Goal: Find specific page/section: Find specific page/section

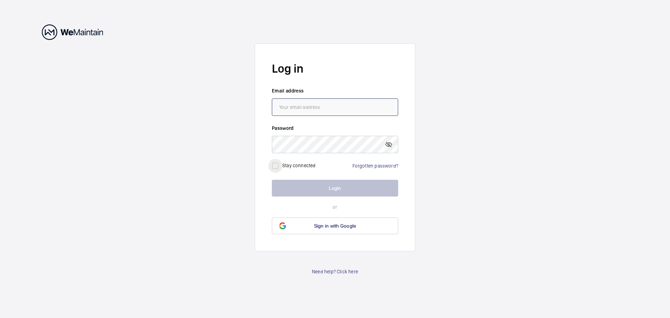
type input "[EMAIL_ADDRESS][DOMAIN_NAME]"
click at [278, 164] on input "checkbox" at bounding box center [275, 166] width 14 height 14
checkbox input "true"
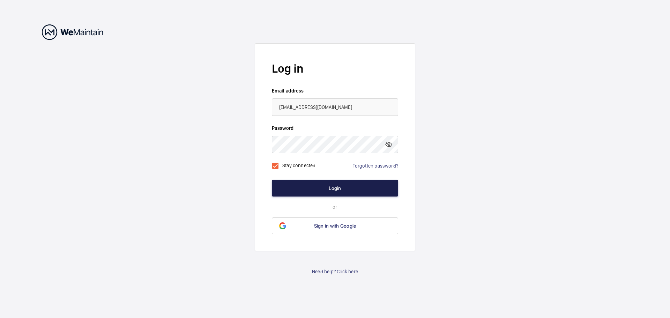
click at [334, 186] on button "Login" at bounding box center [335, 188] width 126 height 17
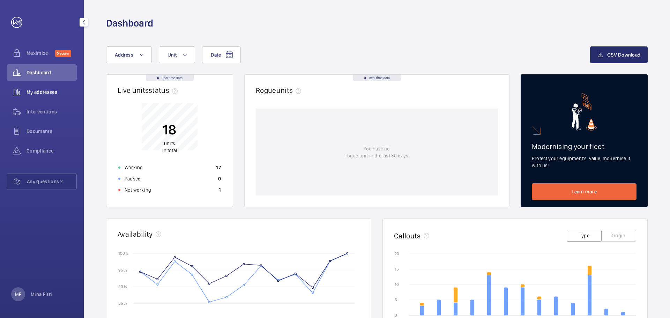
click at [43, 93] on span "My addresses" at bounding box center [52, 92] width 50 height 7
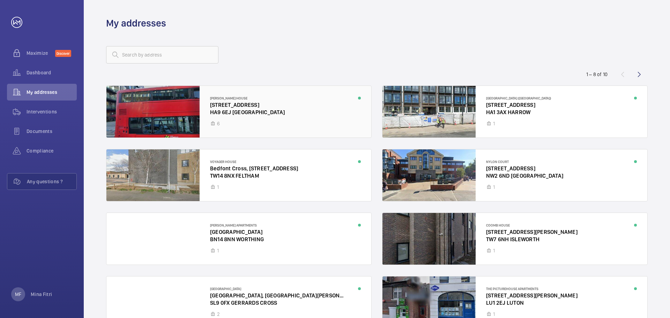
scroll to position [45, 0]
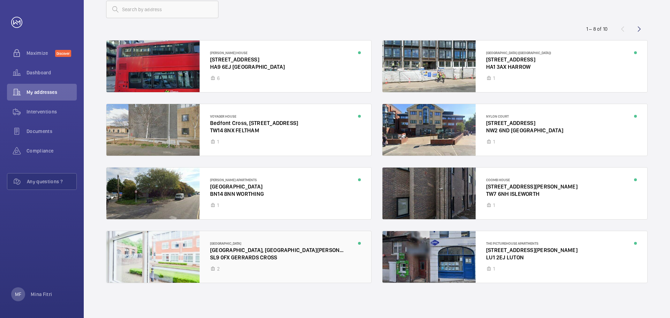
click at [171, 248] on div at bounding box center [238, 257] width 265 height 52
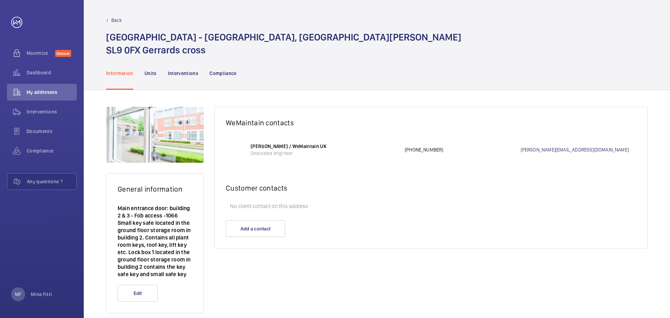
scroll to position [12, 0]
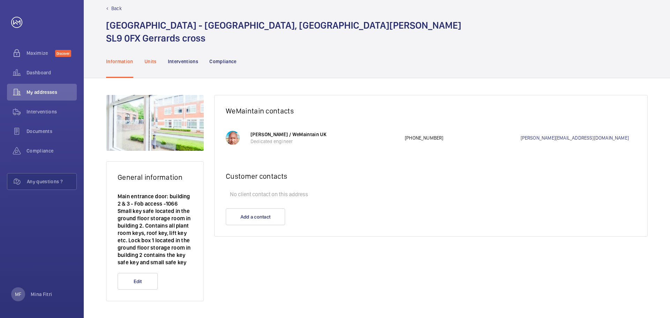
click at [153, 62] on p "Units" at bounding box center [150, 61] width 12 height 7
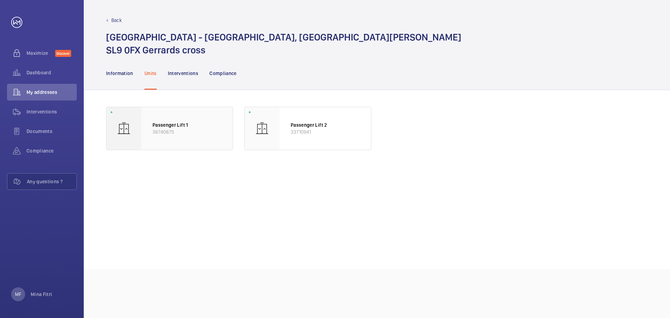
click at [169, 121] on p "Passenger Lift 1" at bounding box center [187, 124] width 69 height 7
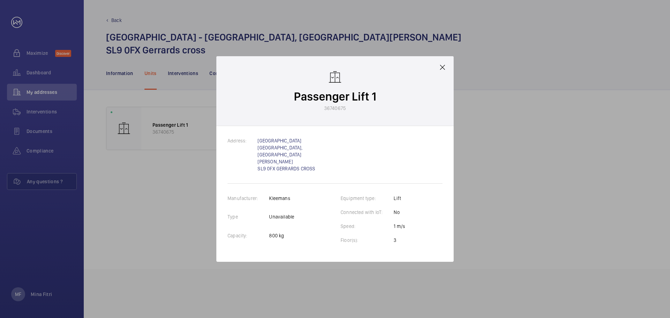
click at [192, 207] on div at bounding box center [335, 159] width 670 height 318
